Goal: Information Seeking & Learning: Learn about a topic

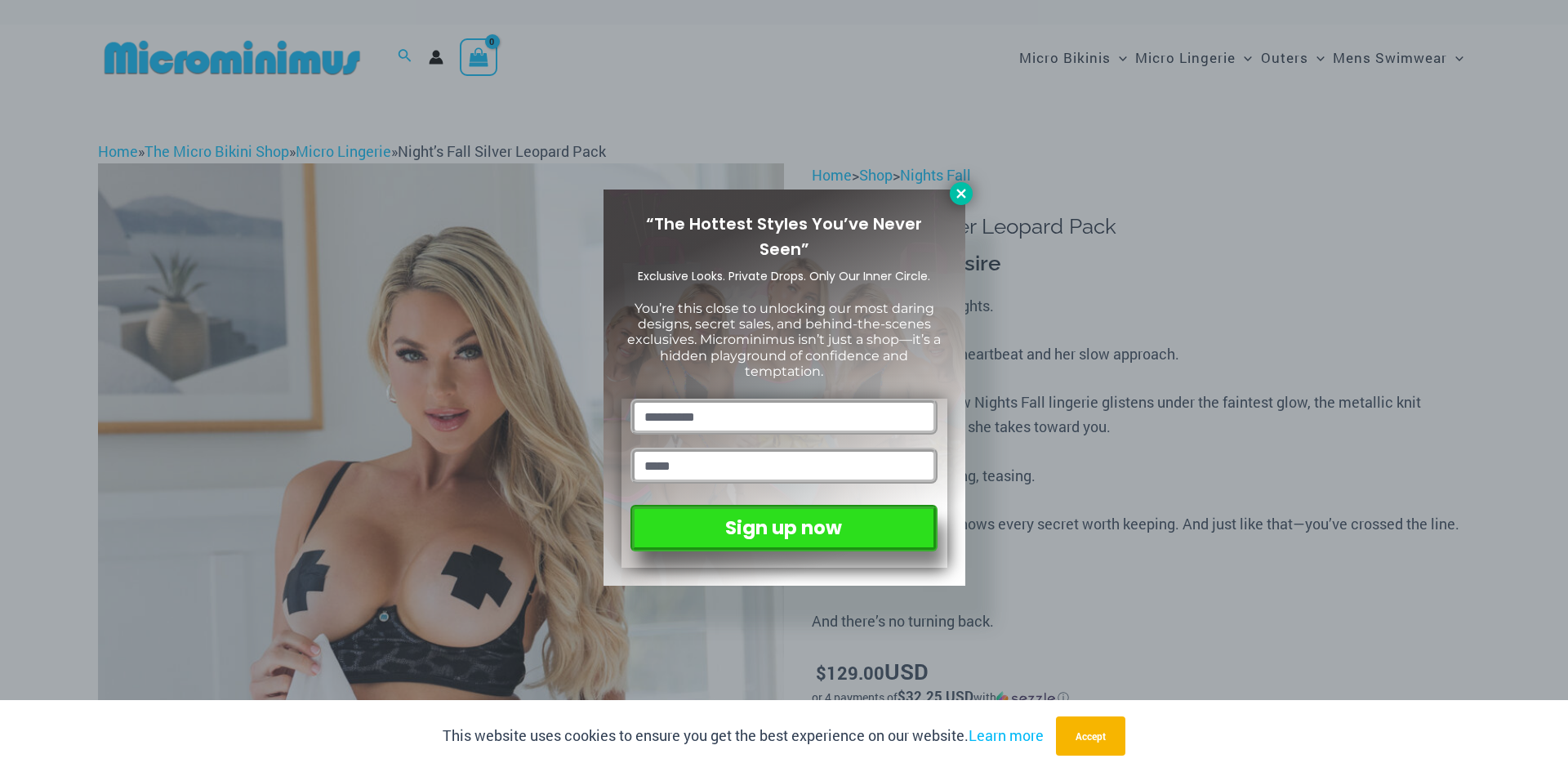
click at [968, 187] on button at bounding box center [961, 193] width 23 height 23
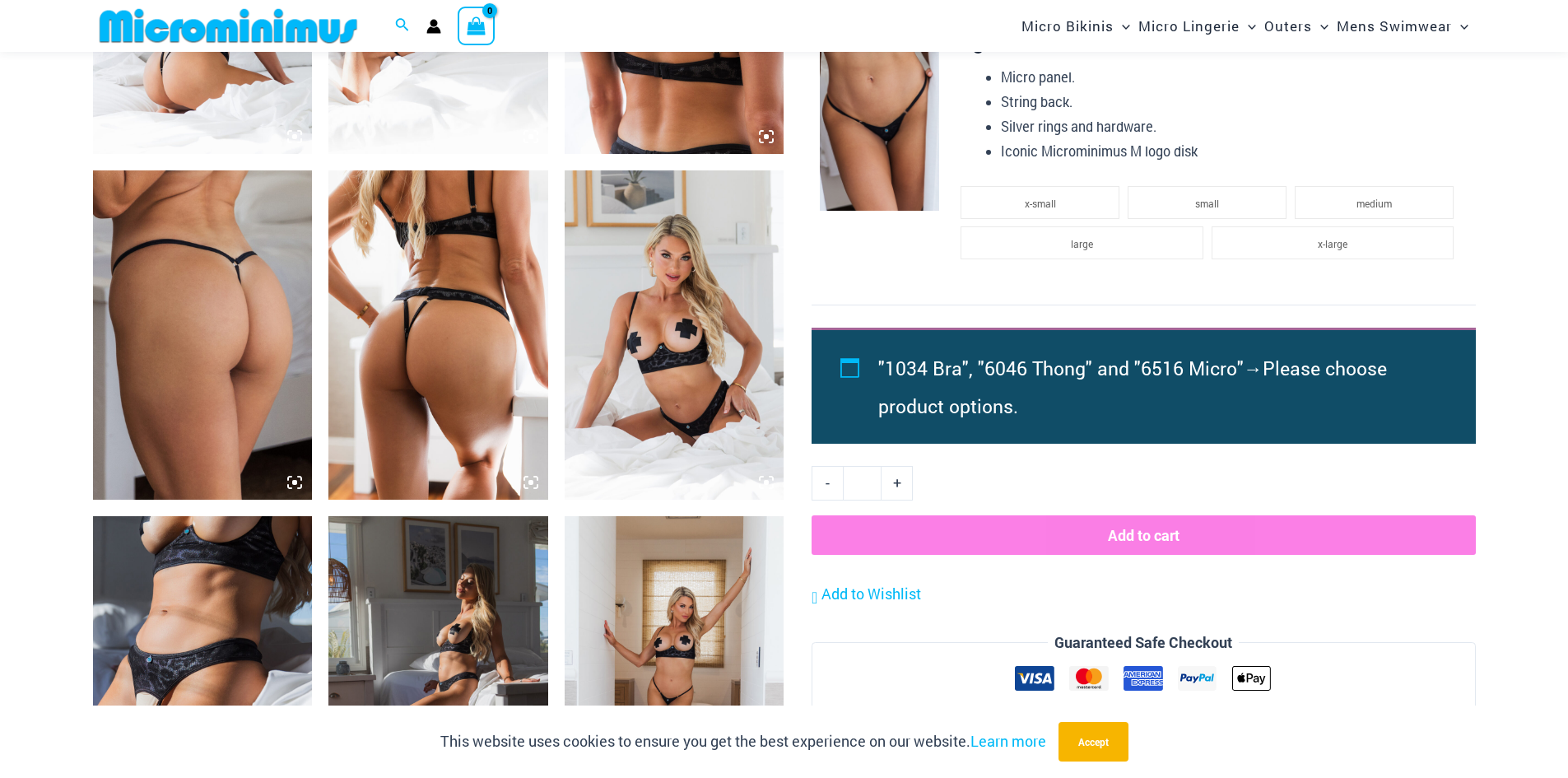
scroll to position [1550, 0]
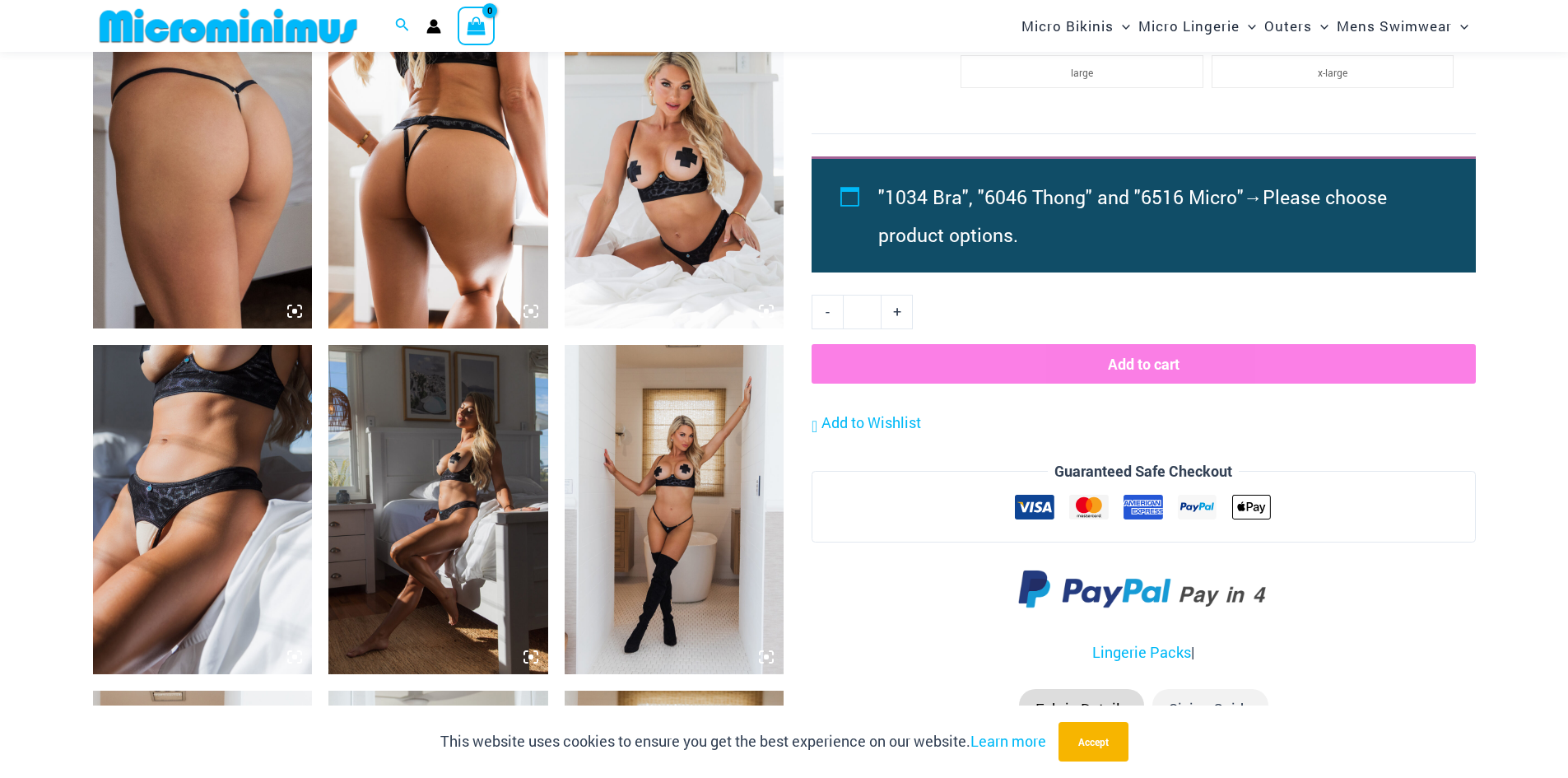
click at [186, 516] on img at bounding box center [203, 509] width 220 height 329
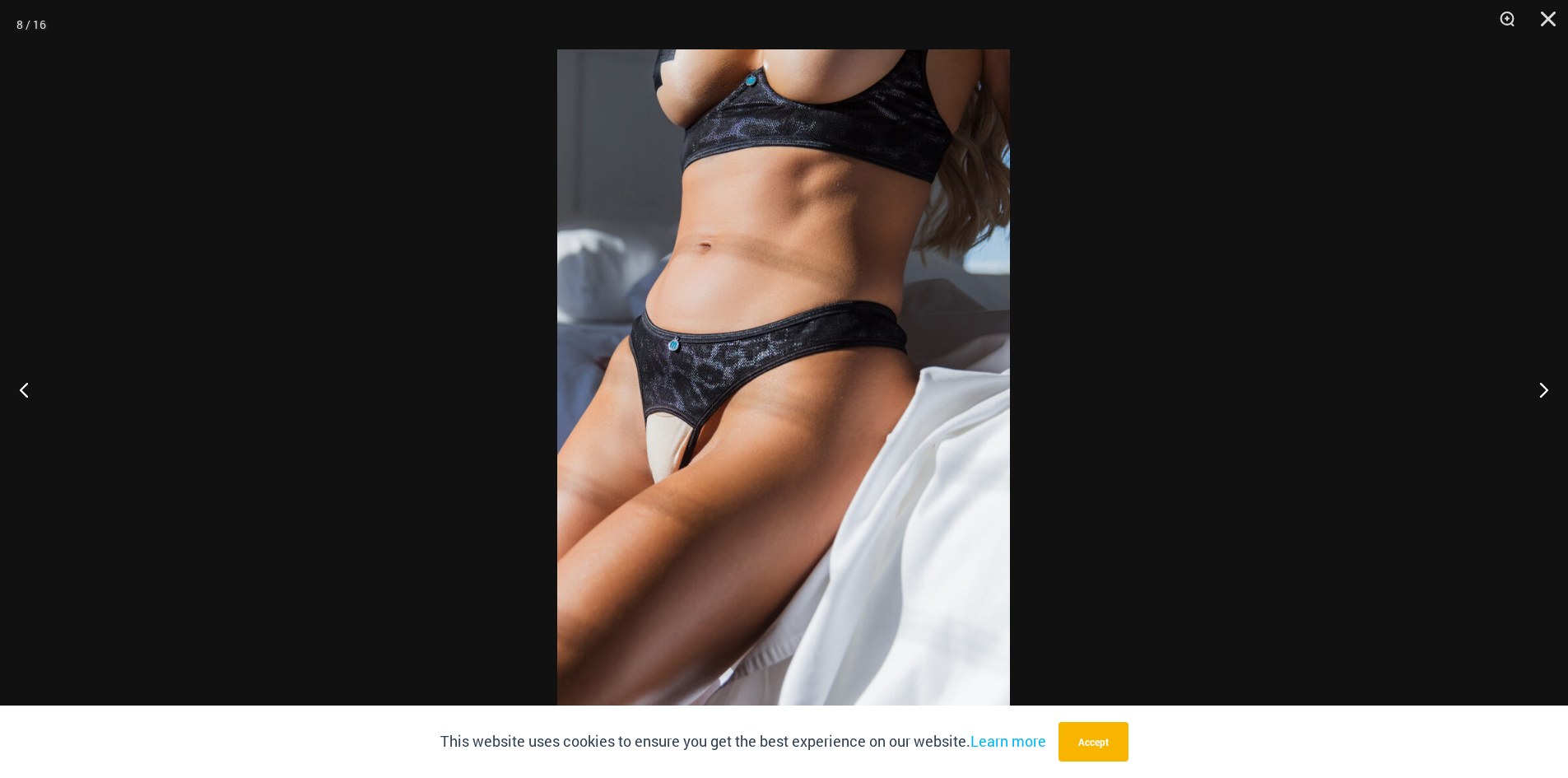
click at [688, 328] on img at bounding box center [784, 389] width 453 height 679
click at [688, 329] on img at bounding box center [784, 389] width 453 height 679
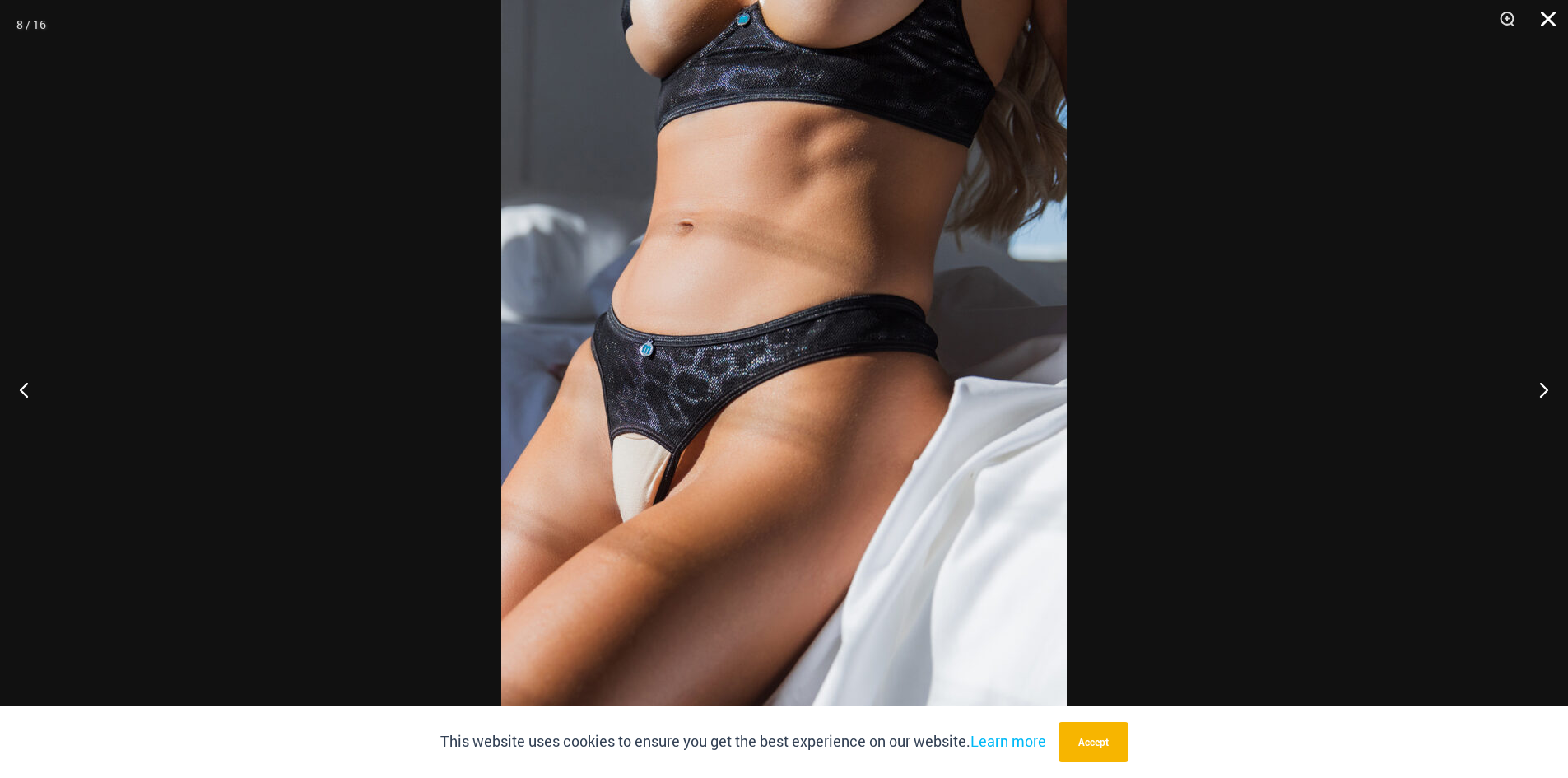
click at [1551, 13] on button "Close" at bounding box center [1541, 25] width 41 height 50
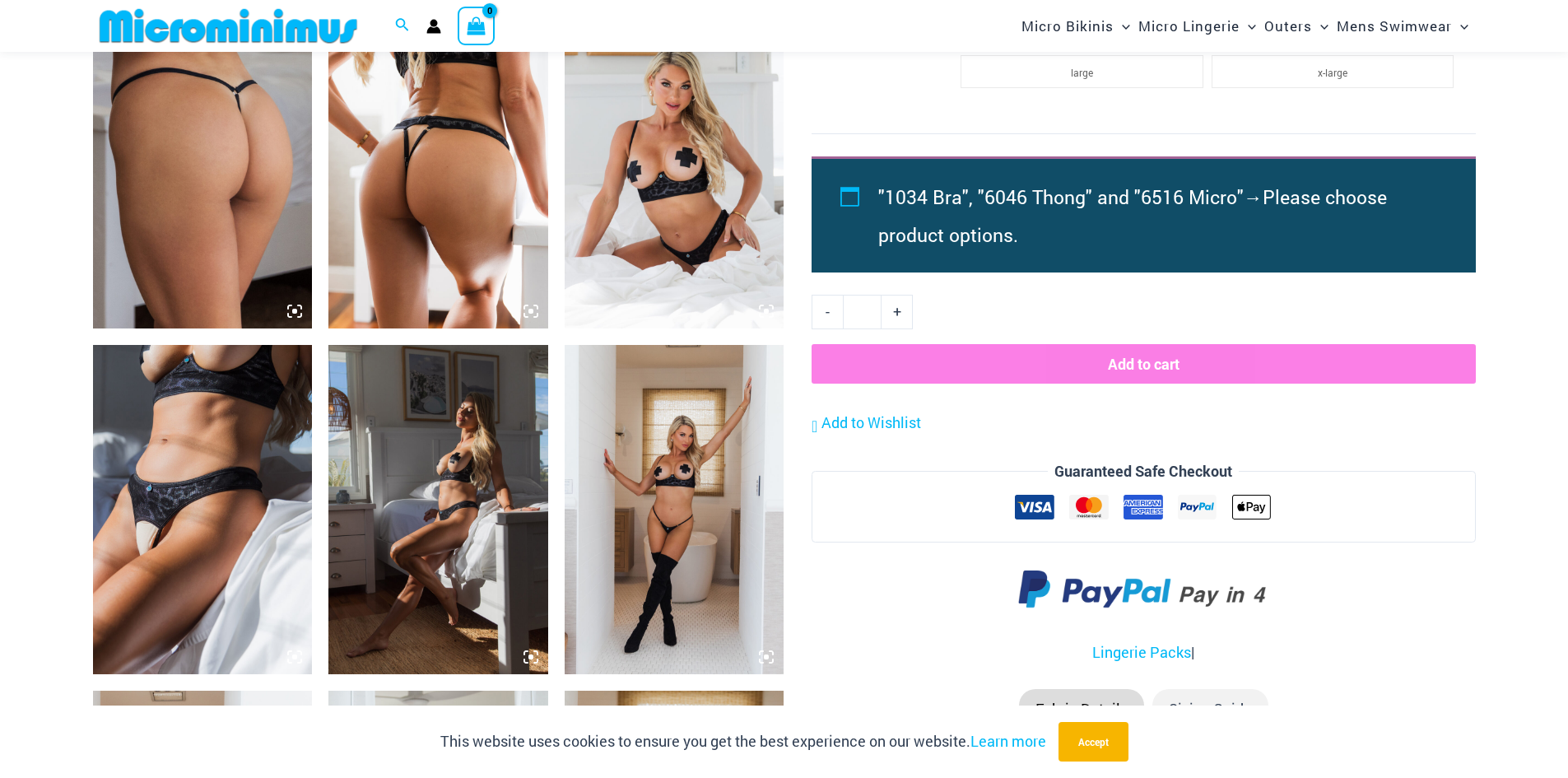
click at [644, 452] on img at bounding box center [675, 509] width 220 height 329
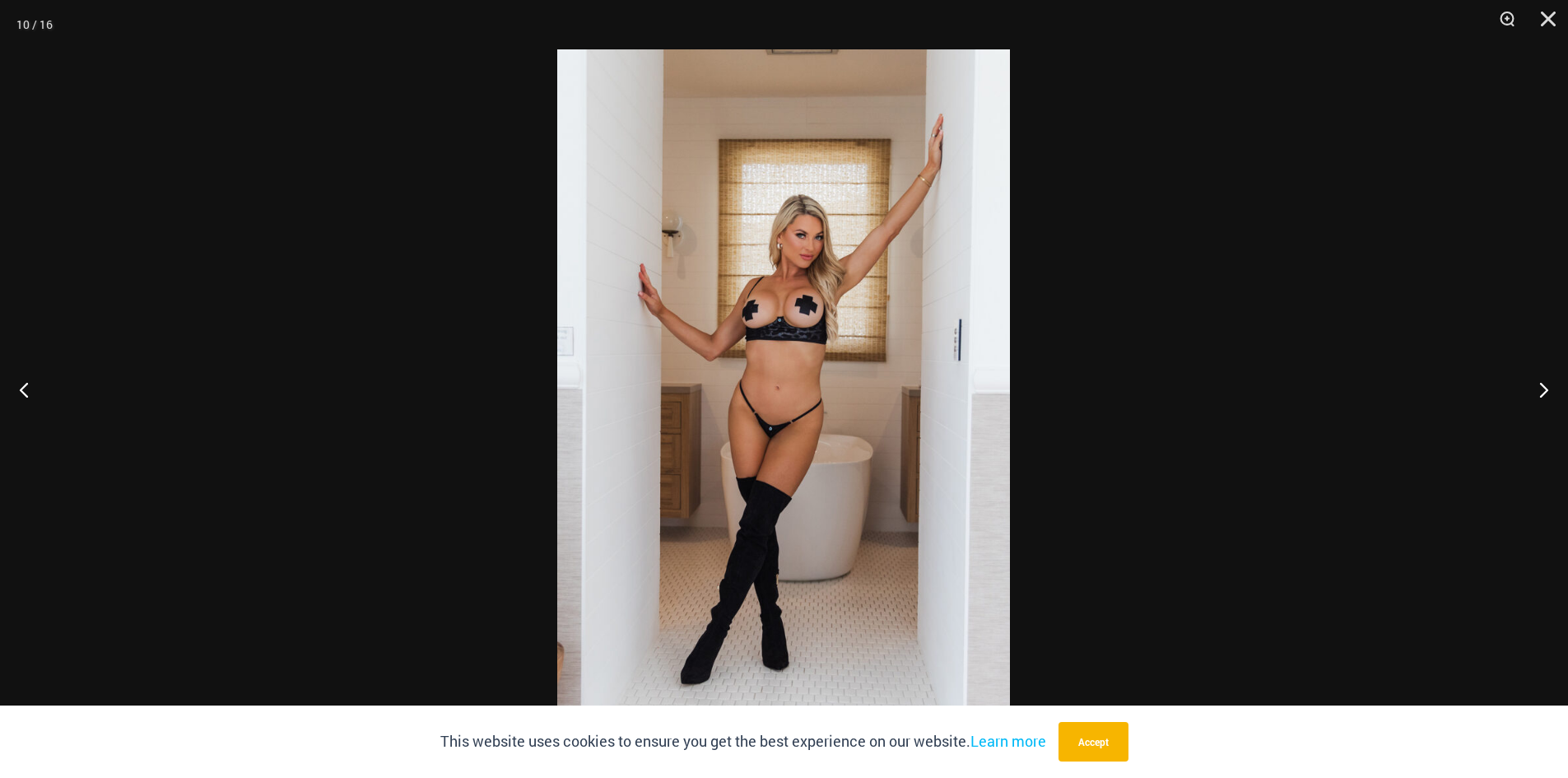
click at [748, 343] on img at bounding box center [784, 389] width 453 height 679
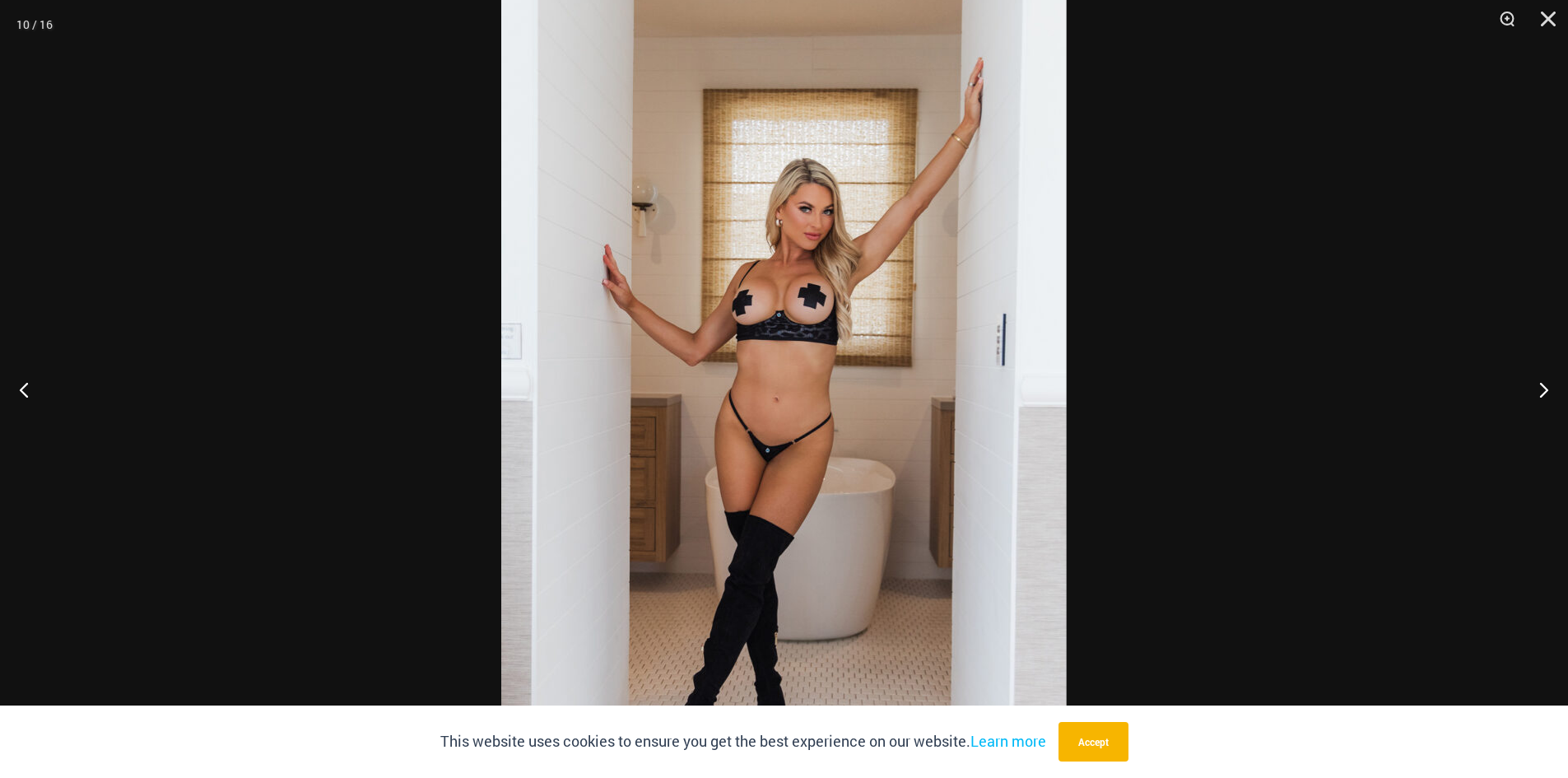
click at [748, 343] on img at bounding box center [784, 401] width 566 height 848
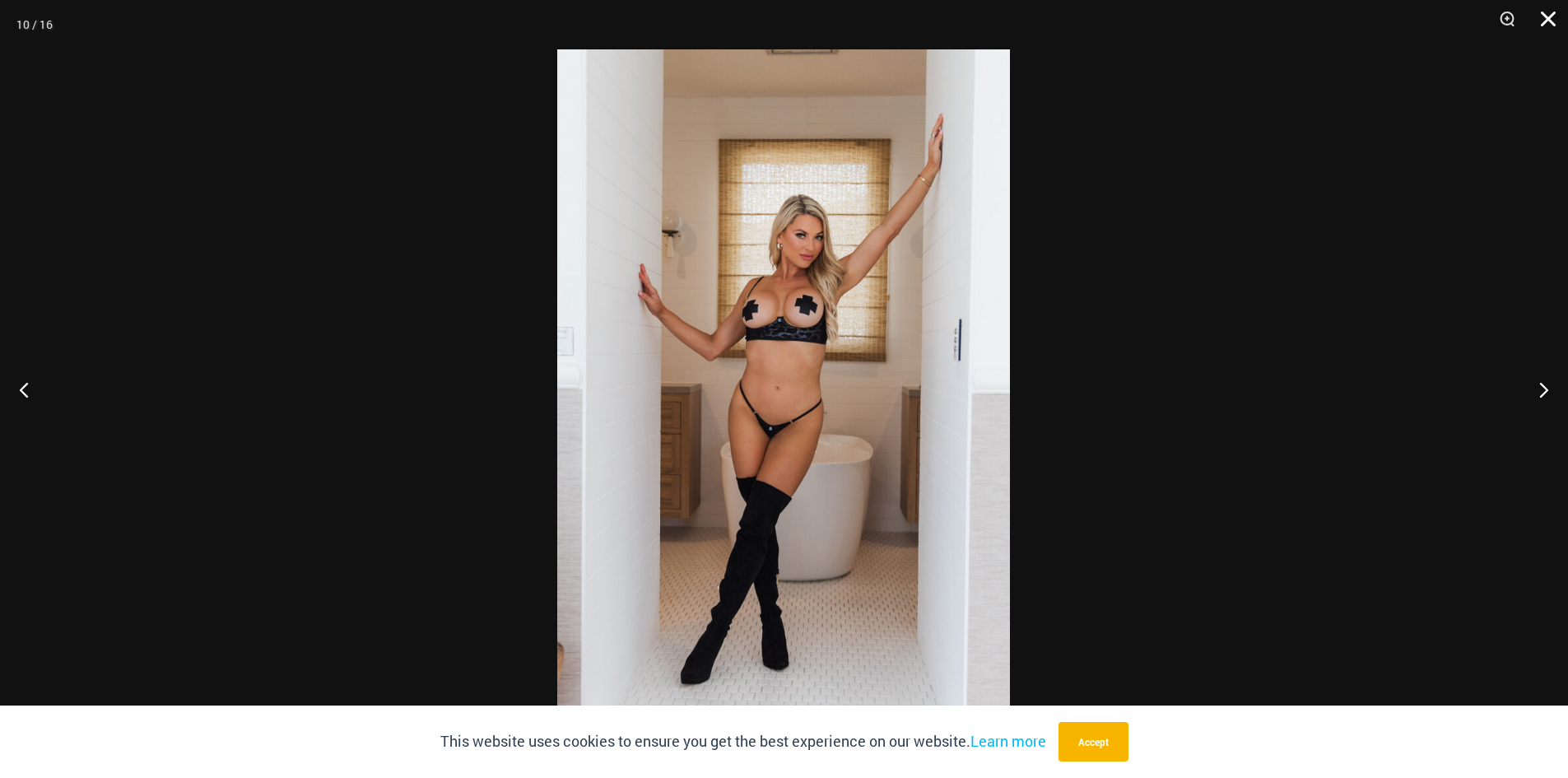
click at [1552, 22] on button "Close" at bounding box center [1541, 25] width 41 height 50
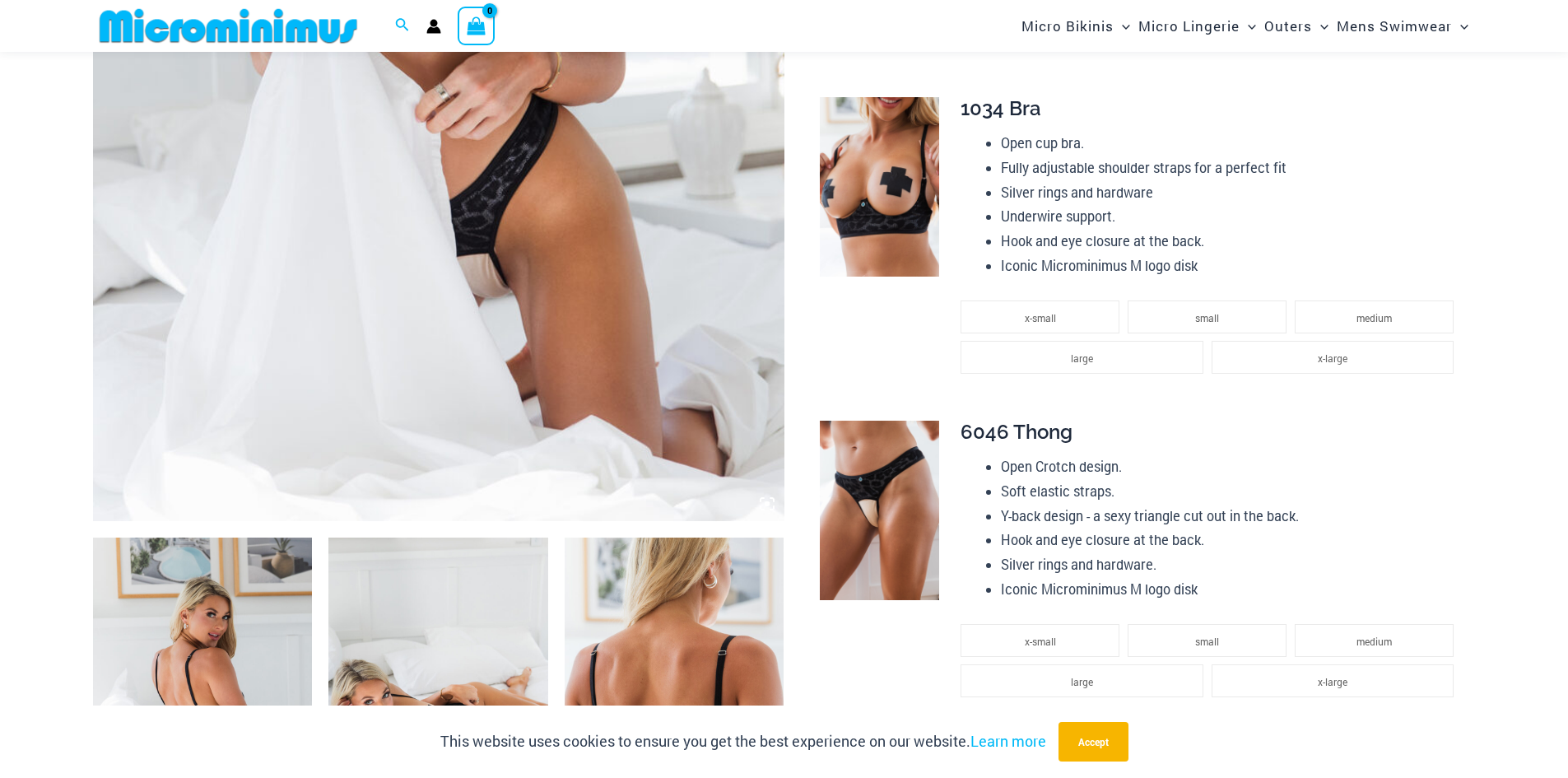
scroll to position [645, 0]
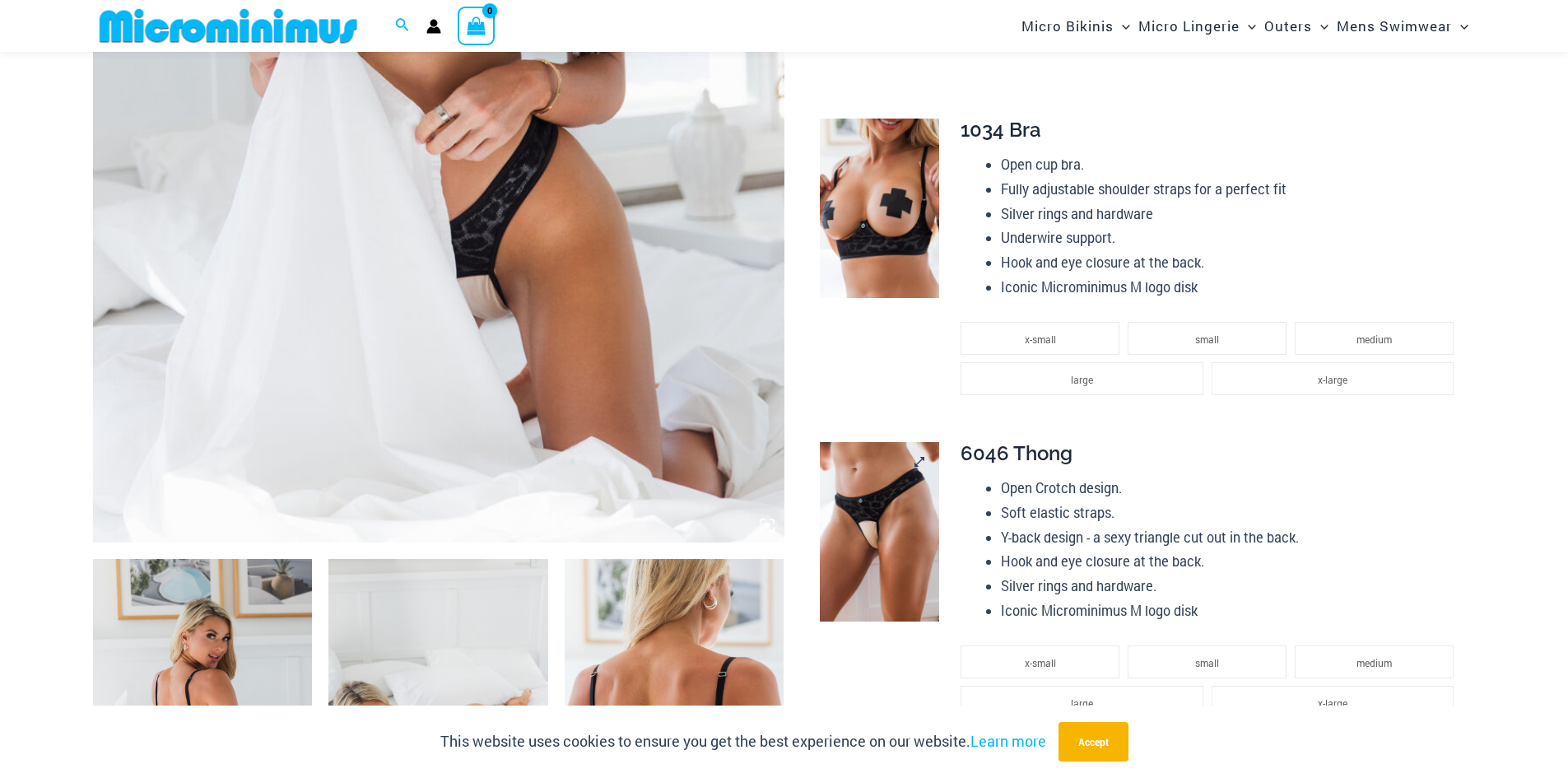
click at [889, 512] on img at bounding box center [879, 532] width 119 height 180
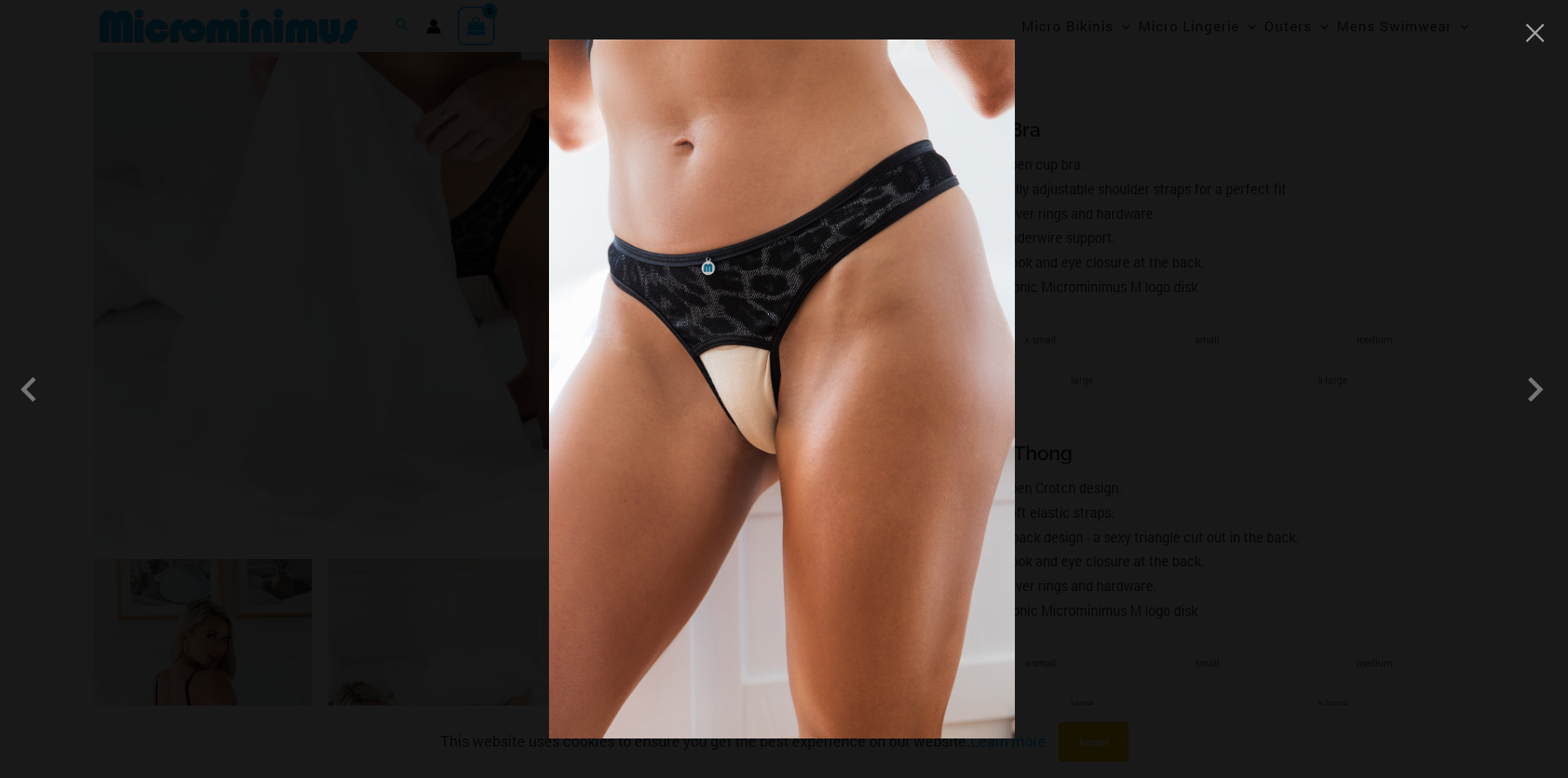
click at [736, 328] on img at bounding box center [782, 389] width 466 height 699
click at [736, 337] on img at bounding box center [782, 389] width 466 height 699
click at [1540, 29] on button "Close" at bounding box center [1534, 32] width 25 height 25
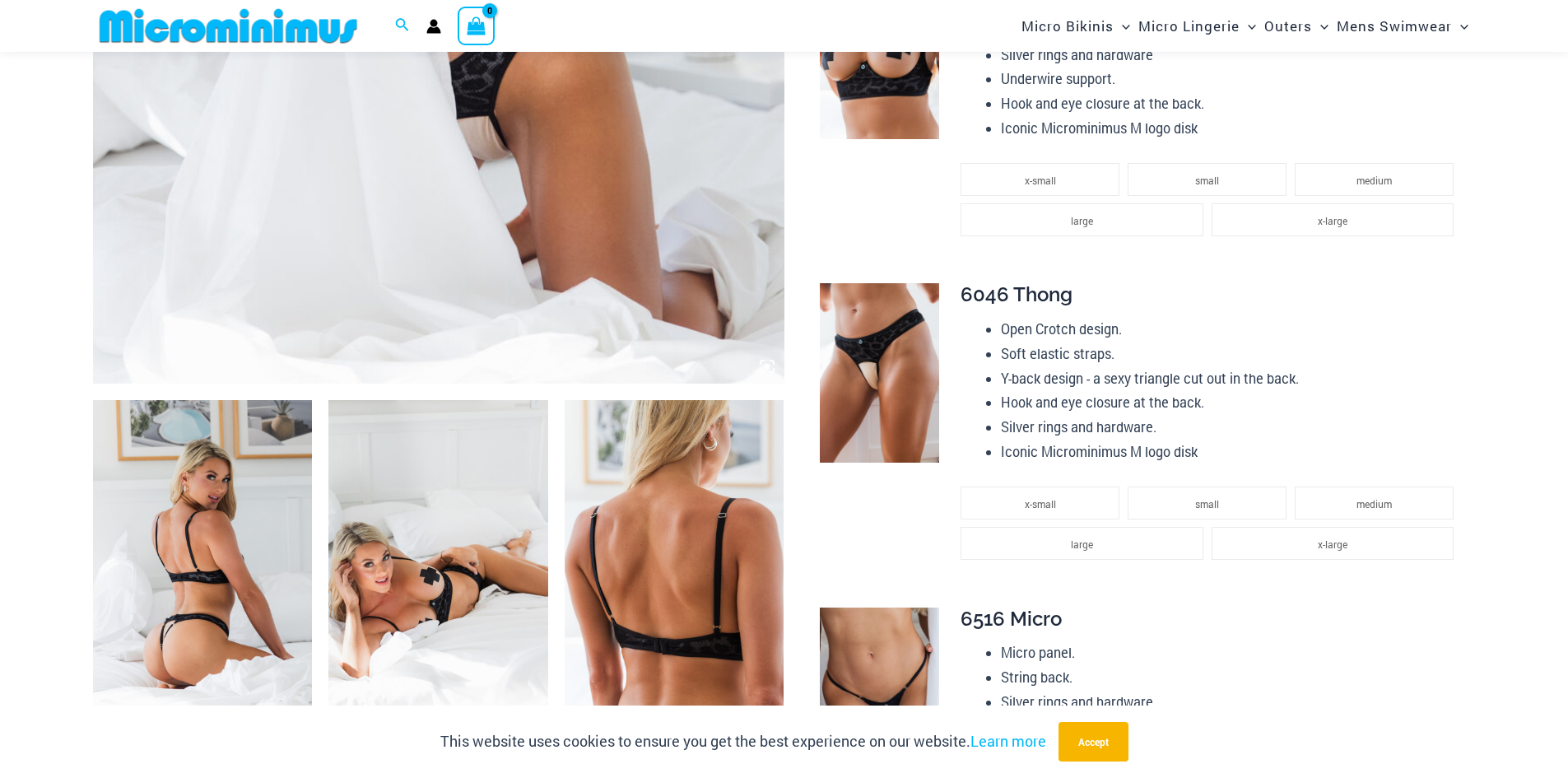
scroll to position [1056, 0]
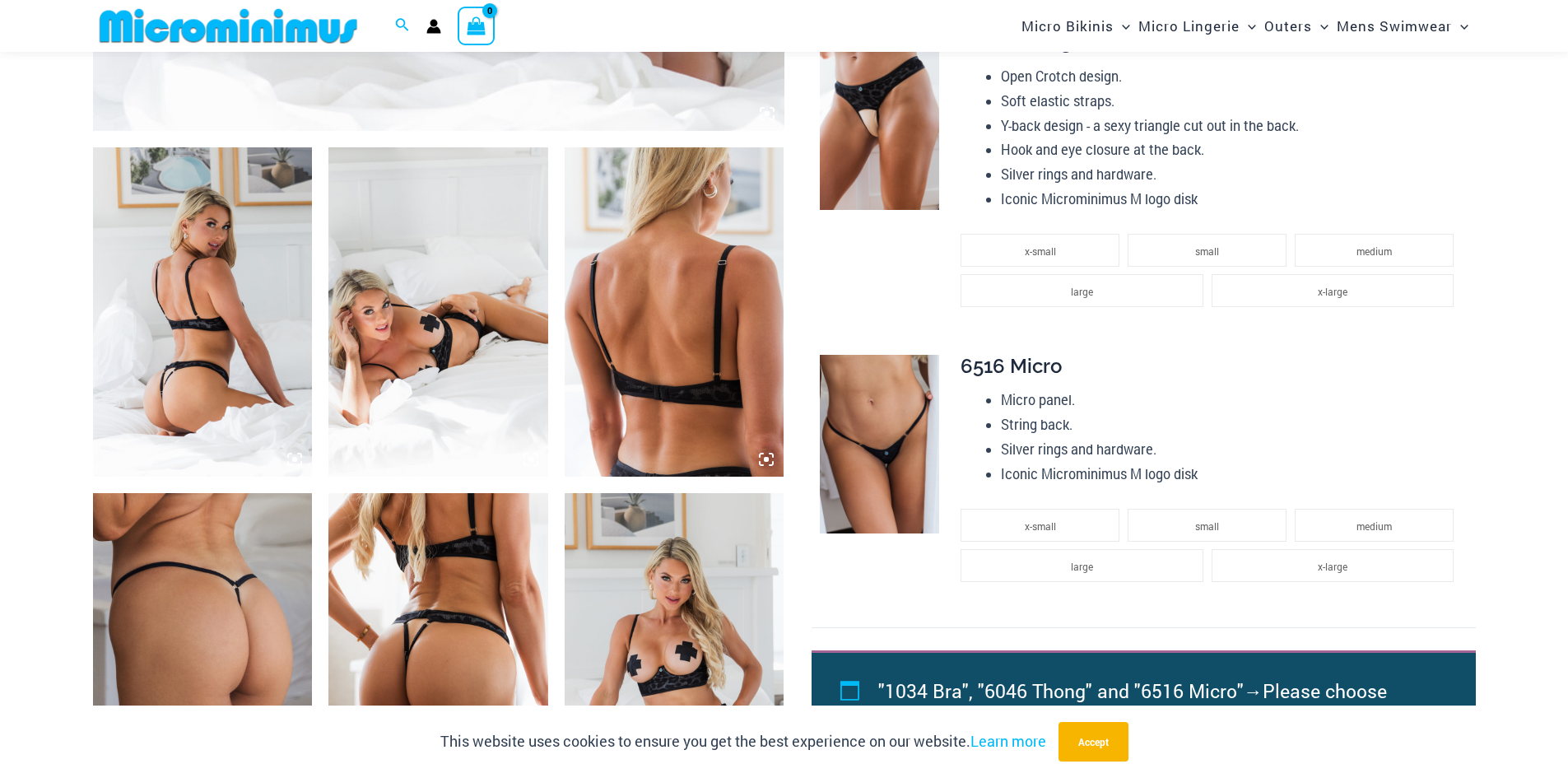
click at [682, 312] on img at bounding box center [675, 312] width 220 height 329
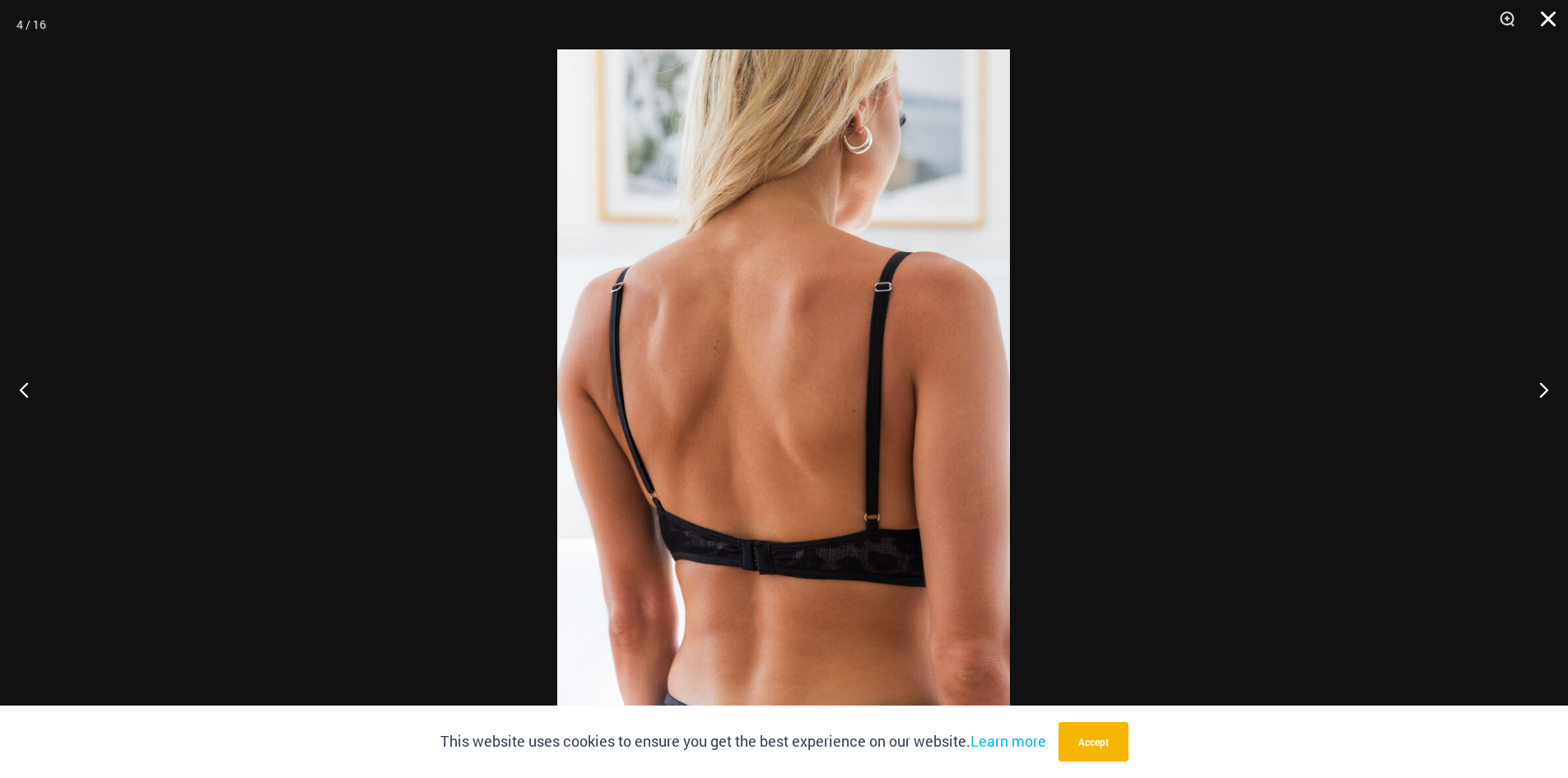
click at [1544, 17] on button "Close" at bounding box center [1541, 25] width 41 height 50
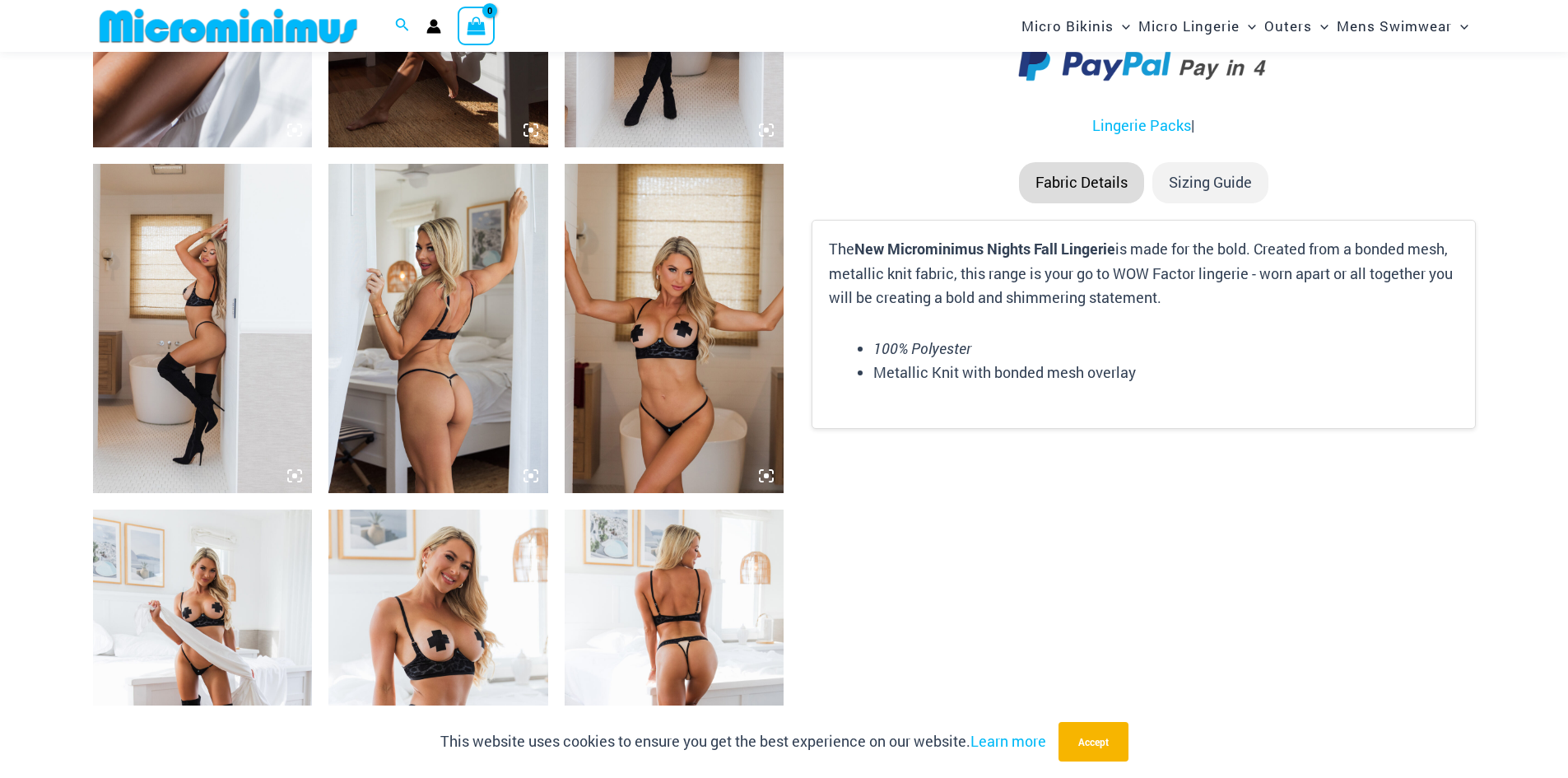
scroll to position [2456, 0]
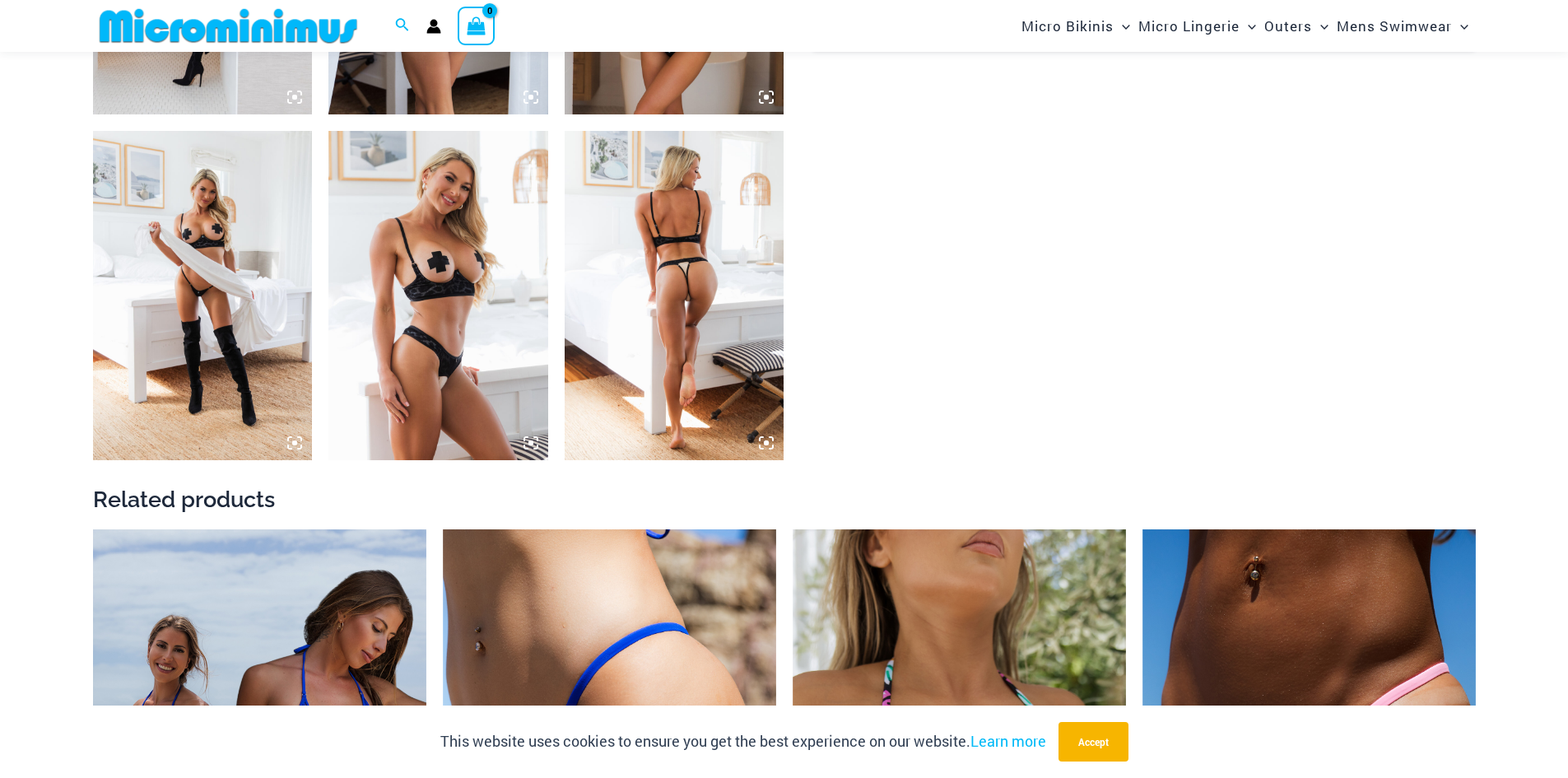
click at [668, 318] on img at bounding box center [675, 295] width 220 height 329
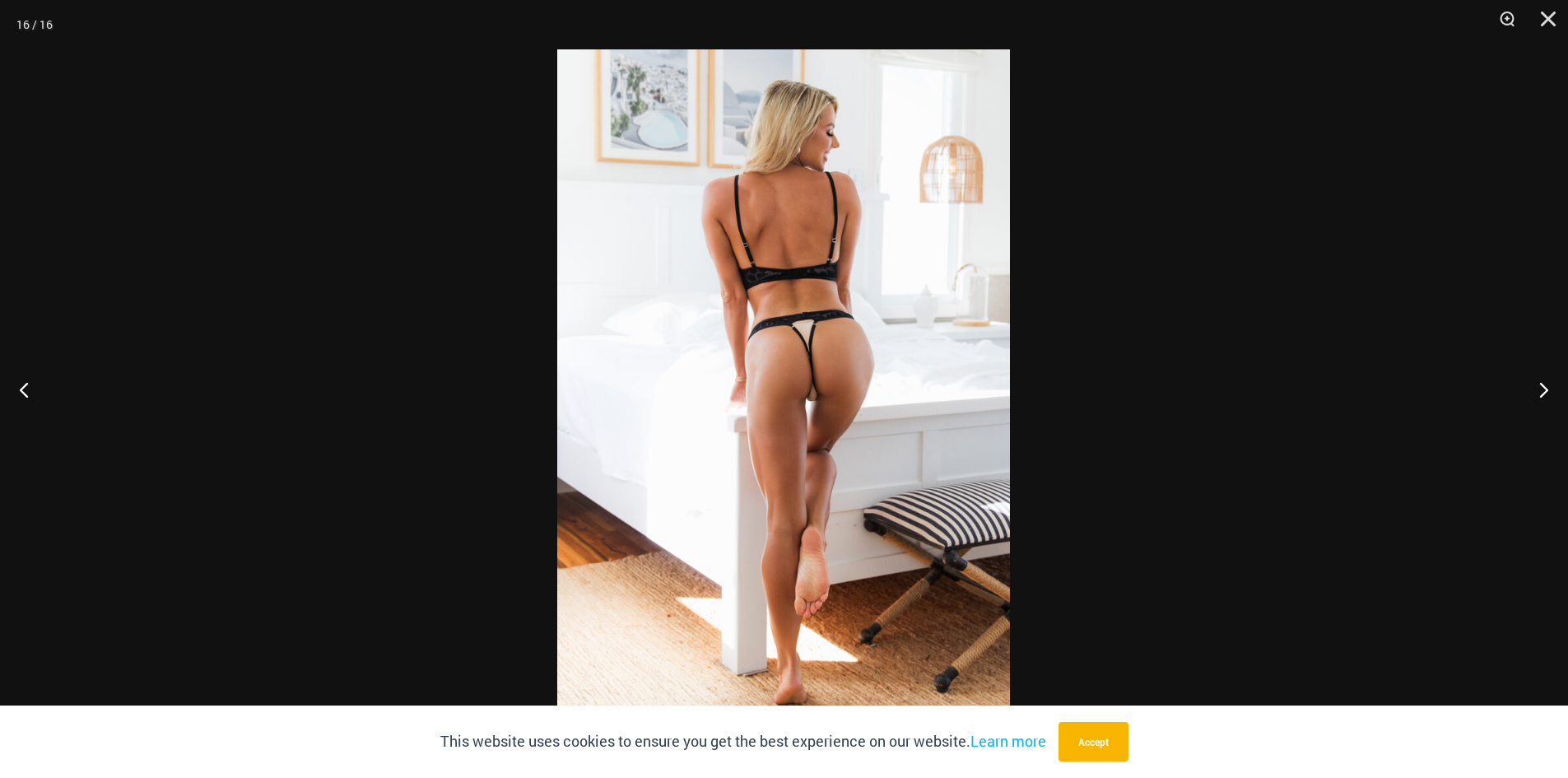
click at [831, 382] on img at bounding box center [784, 389] width 453 height 679
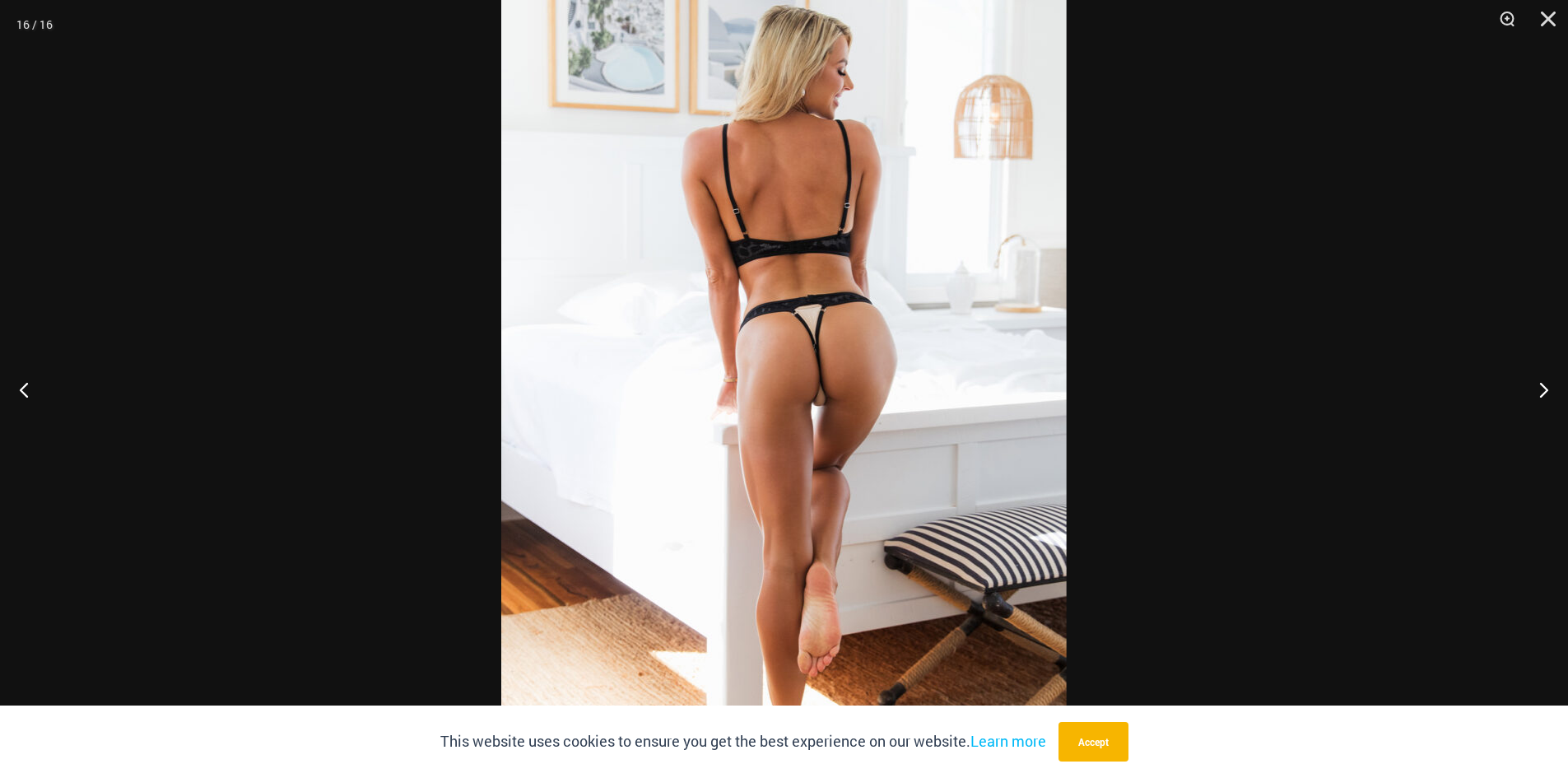
click at [832, 382] on img at bounding box center [784, 391] width 566 height 848
